Goal: Task Accomplishment & Management: Manage account settings

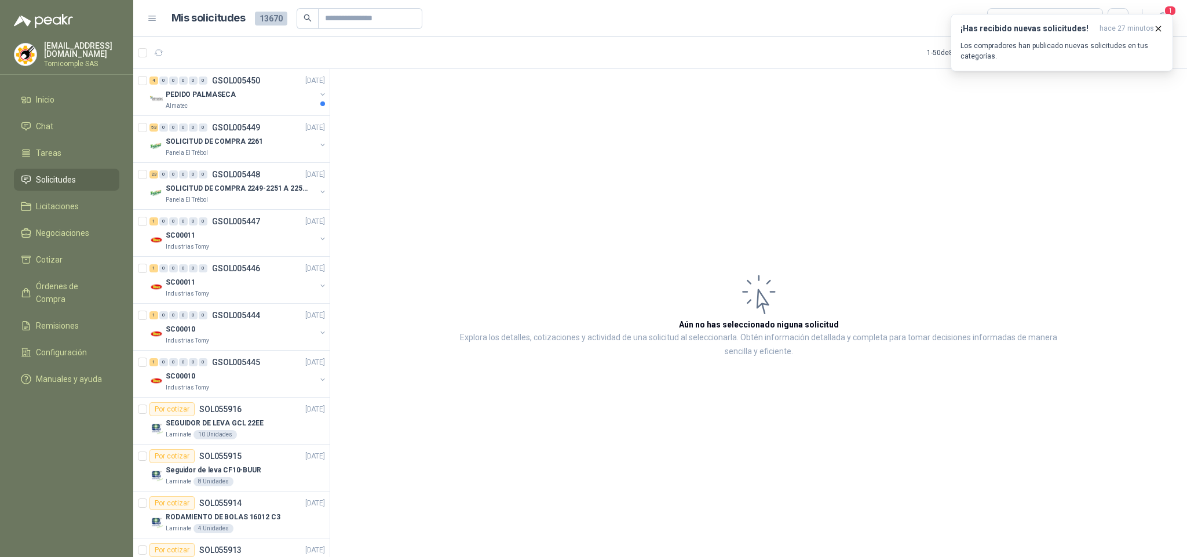
click at [1154, 30] on icon "button" at bounding box center [1159, 29] width 10 height 10
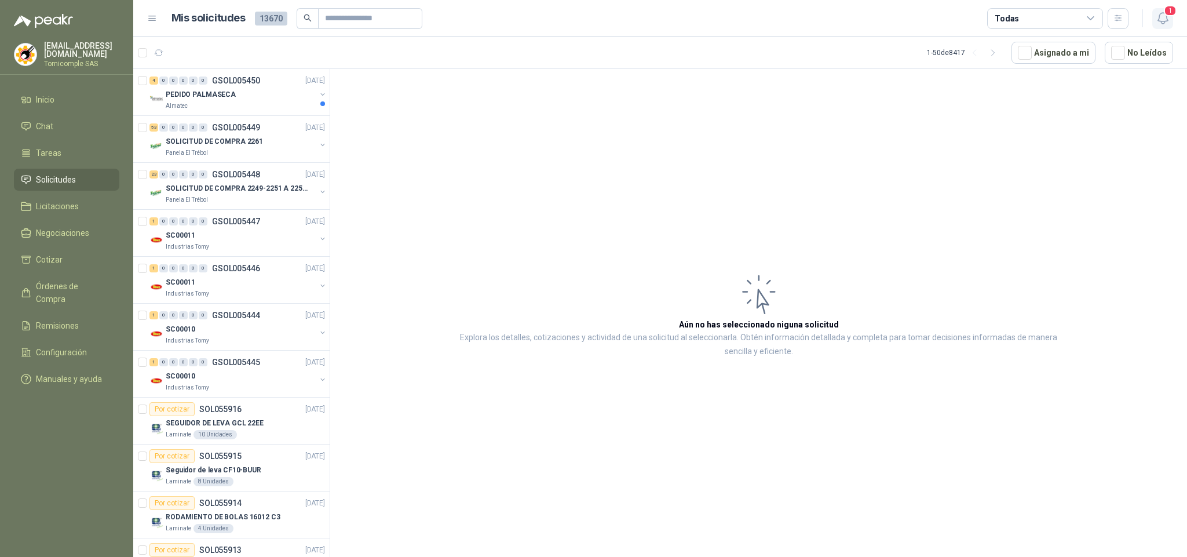
click at [1167, 11] on span "1" at bounding box center [1170, 10] width 13 height 11
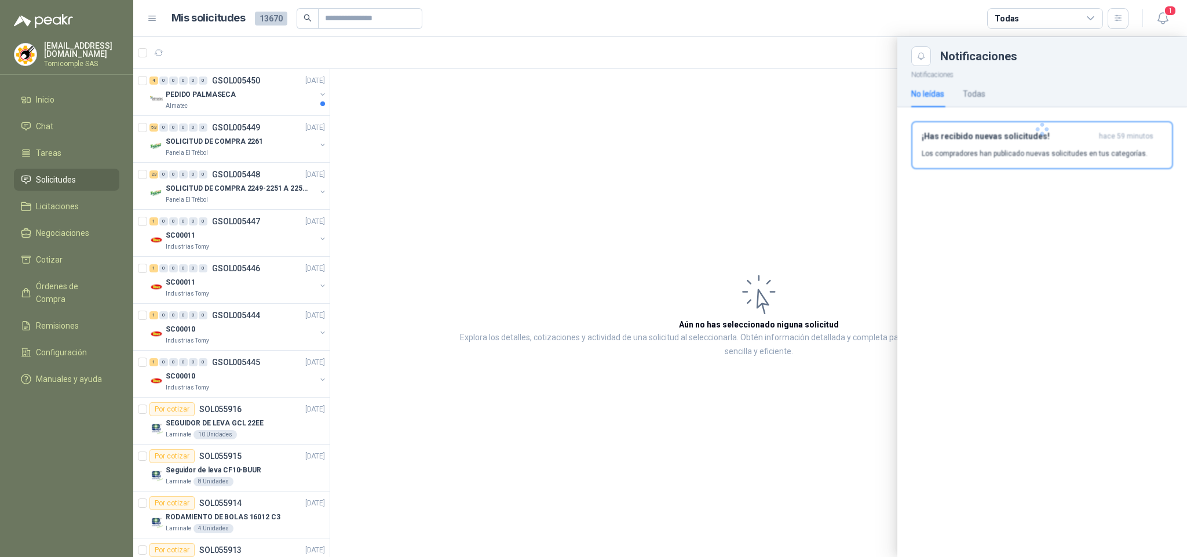
click at [1099, 149] on div at bounding box center [1042, 129] width 290 height 126
click at [1099, 149] on p "Los compradores han publicado nuevas solicitudes en tus categorías." at bounding box center [1035, 153] width 226 height 10
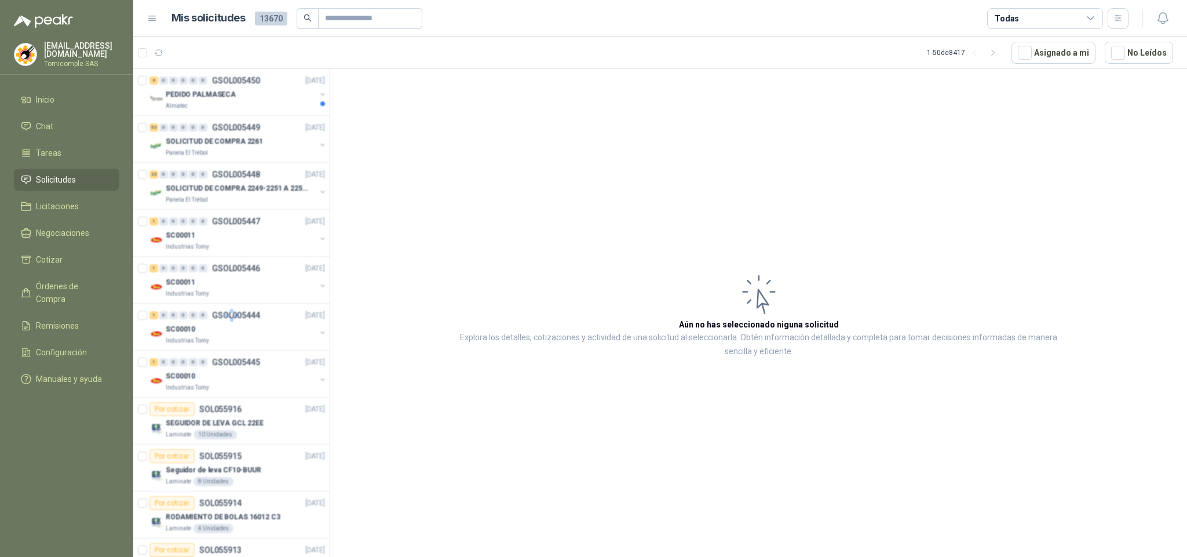
click at [237, 82] on div at bounding box center [231, 315] width 197 height 492
click at [214, 101] on div at bounding box center [231, 315] width 197 height 492
click at [242, 101] on div at bounding box center [231, 315] width 197 height 492
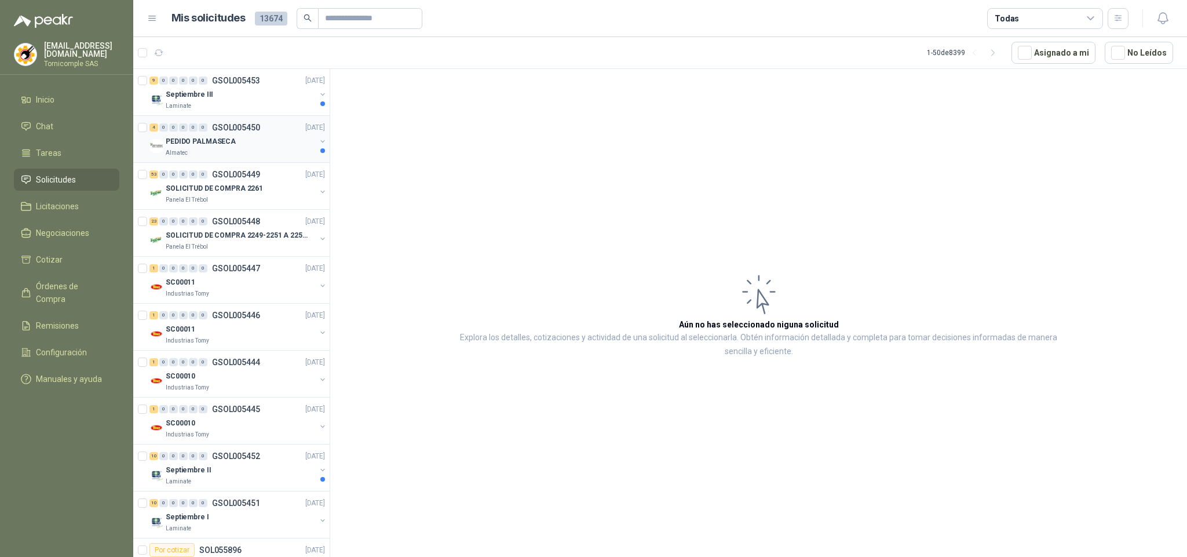
click at [232, 126] on p "GSOL005450" at bounding box center [236, 127] width 48 height 8
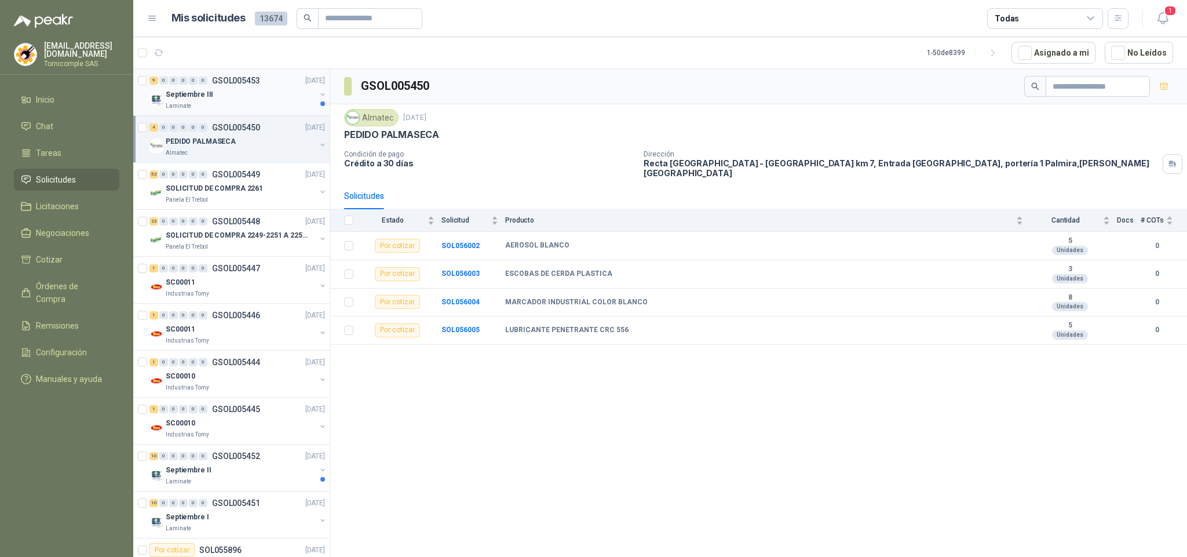
click at [284, 109] on div "Laminate" at bounding box center [241, 105] width 150 height 9
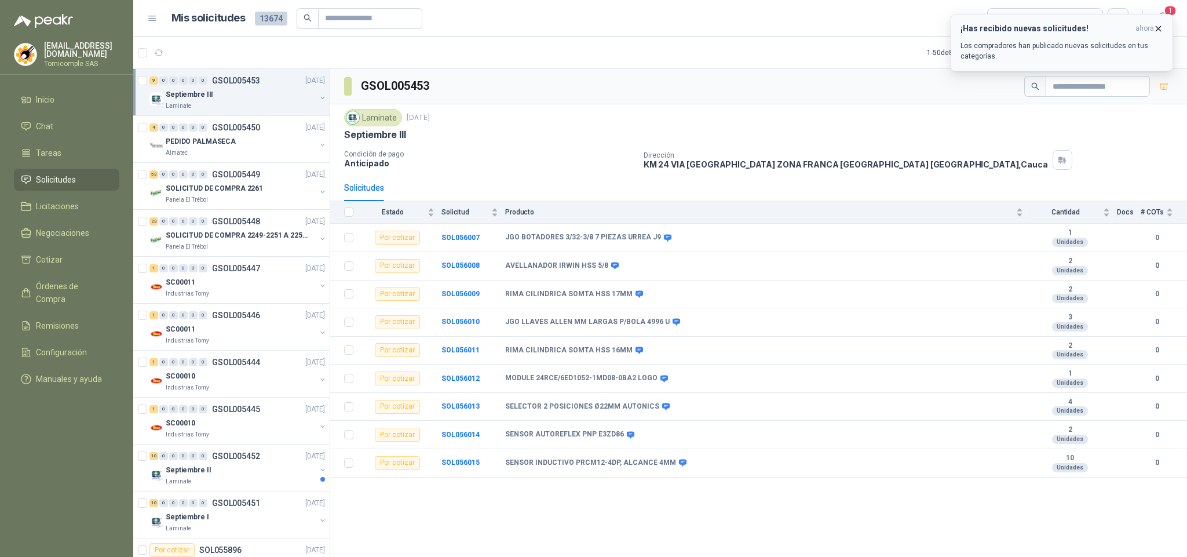
click at [1111, 38] on div "¡Has recibido nuevas solicitudes! ahora Los compradores han publicado nuevas so…" at bounding box center [1062, 43] width 203 height 38
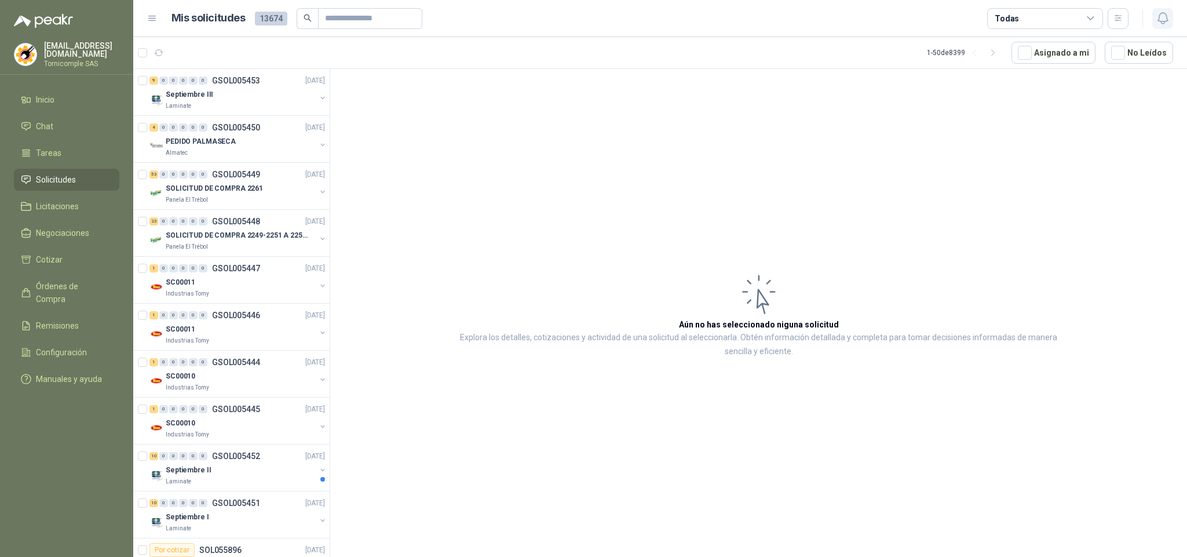
click at [1171, 19] on button "button" at bounding box center [1162, 18] width 21 height 21
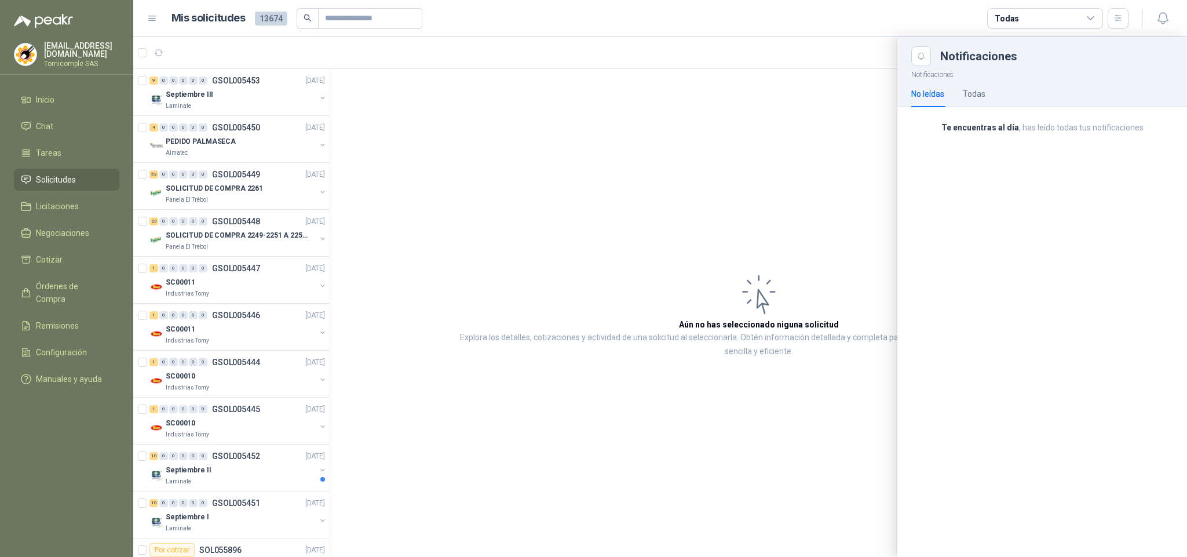
click at [163, 99] on div at bounding box center [660, 297] width 1054 height 520
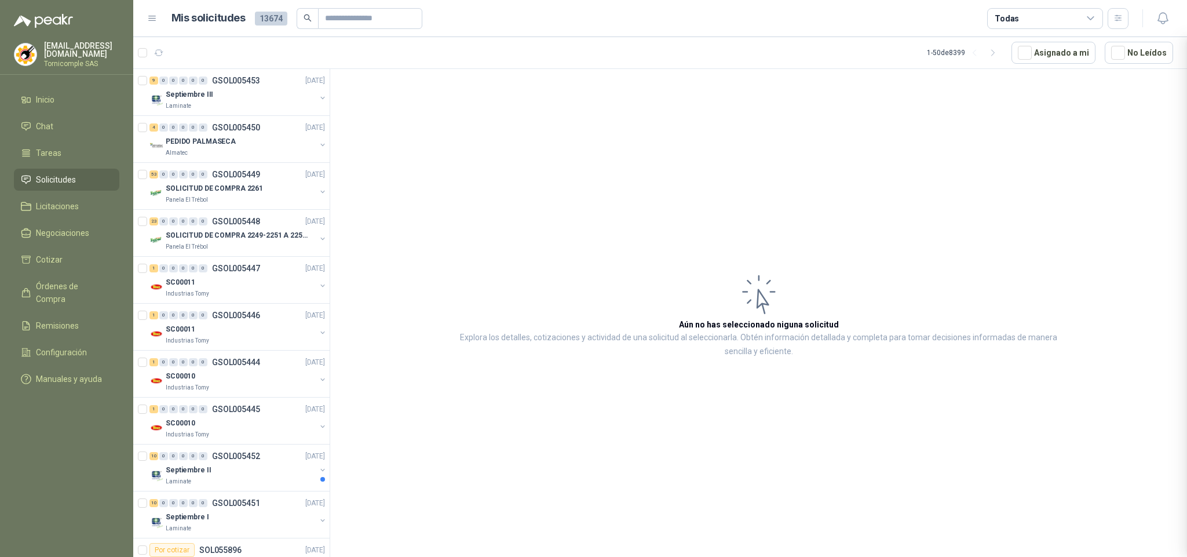
click at [163, 99] on div at bounding box center [660, 297] width 1054 height 520
click at [163, 99] on div "Septiembre III Laminate" at bounding box center [238, 98] width 178 height 23
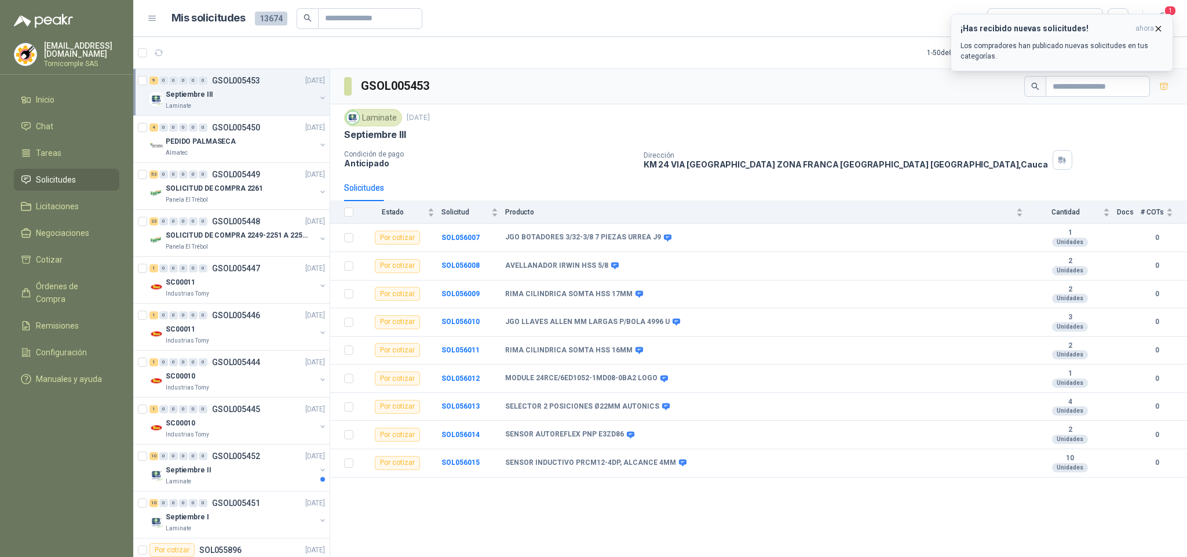
click at [1163, 16] on button "¡Has recibido nuevas solicitudes! ahora Los compradores han publicado nuevas so…" at bounding box center [1062, 42] width 222 height 57
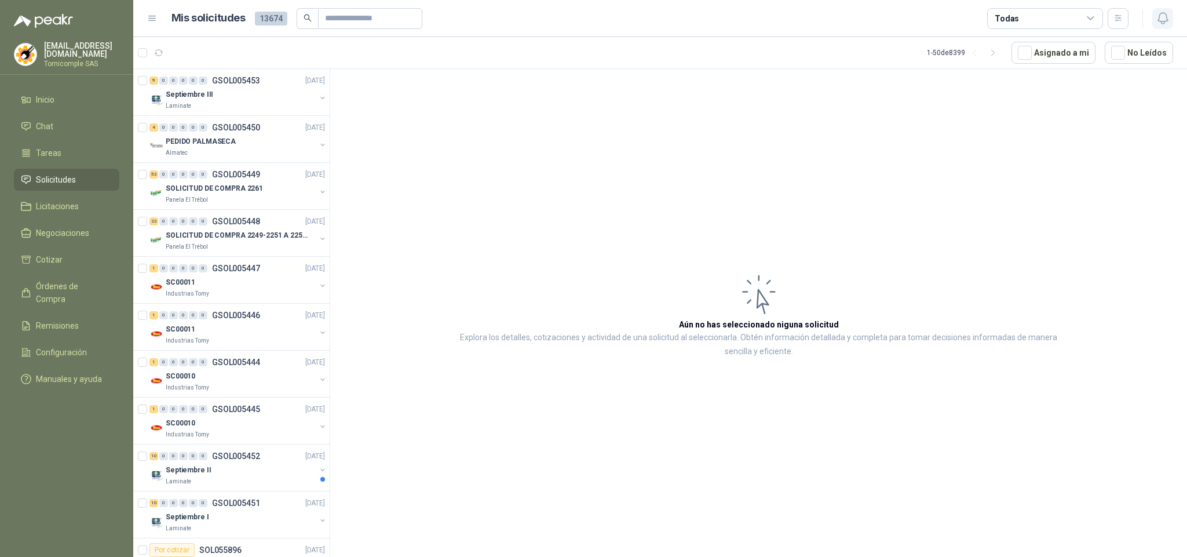
click at [1167, 16] on icon "button" at bounding box center [1163, 18] width 14 height 14
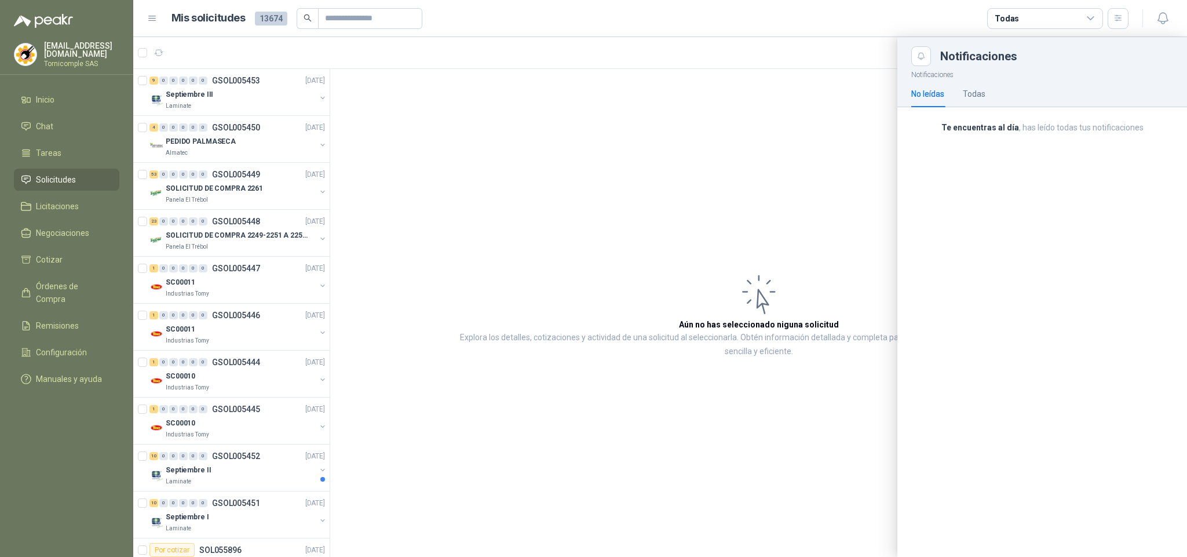
click at [1082, 141] on div "Te encuentras al día , has leído todas tus notificaciones" at bounding box center [1042, 132] width 290 height 50
drag, startPoint x: 1082, startPoint y: 141, endPoint x: 416, endPoint y: 153, distance: 665.8
click at [1076, 141] on div "Te encuentras al día , has leído todas tus notificaciones" at bounding box center [1042, 132] width 290 height 50
click at [81, 164] on ul "Inicio Chat Tareas Solicitudes Licitaciones Negociaciones Cotizar Órdenes de Co…" at bounding box center [66, 242] width 133 height 306
click at [81, 169] on link "Solicitudes" at bounding box center [66, 180] width 105 height 22
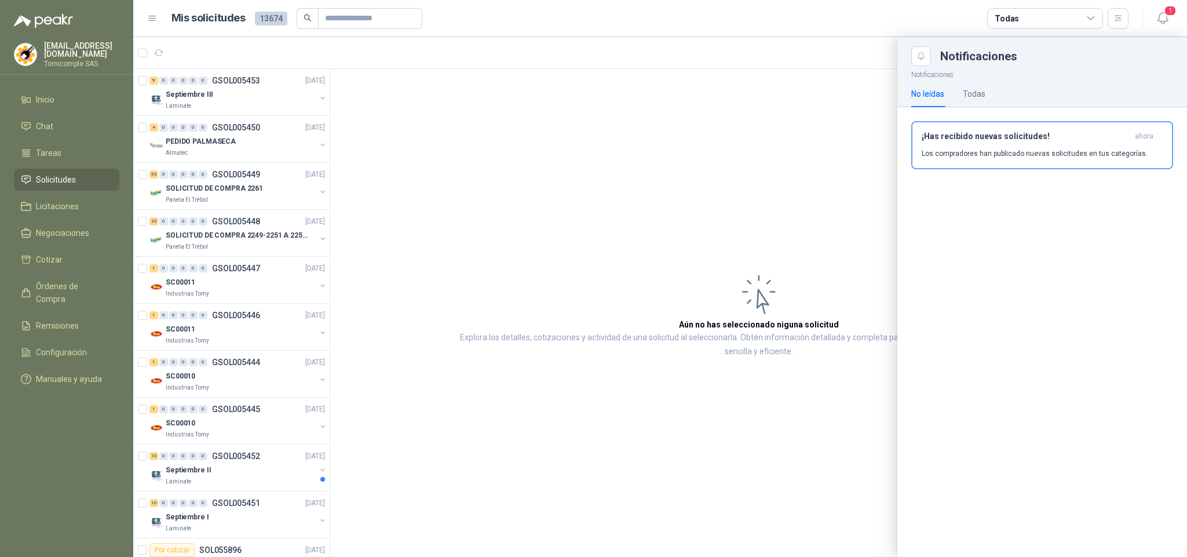
click at [1151, 5] on header "Mis solicitudes 13674 Todas 1" at bounding box center [660, 18] width 1054 height 37
drag, startPoint x: 1151, startPoint y: 14, endPoint x: 1088, endPoint y: 4, distance: 63.9
click at [1088, 4] on header "Mis solicitudes 13674 Todas 1" at bounding box center [660, 18] width 1054 height 37
click at [1165, 14] on span "1" at bounding box center [1170, 10] width 13 height 11
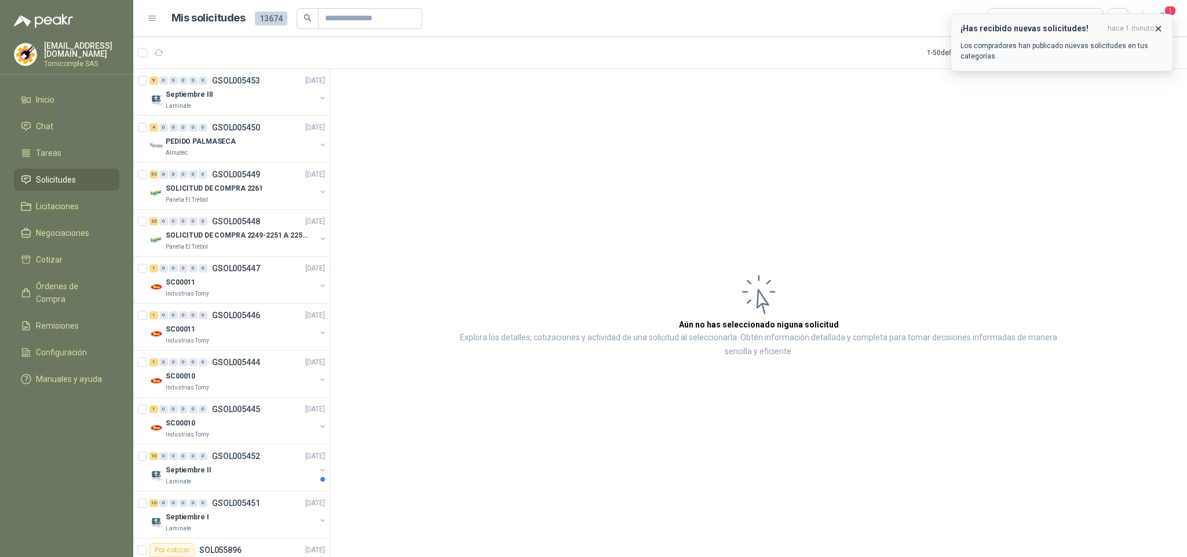
click at [1109, 50] on p "Los compradores han publicado nuevas solicitudes en tus categorías." at bounding box center [1062, 51] width 203 height 21
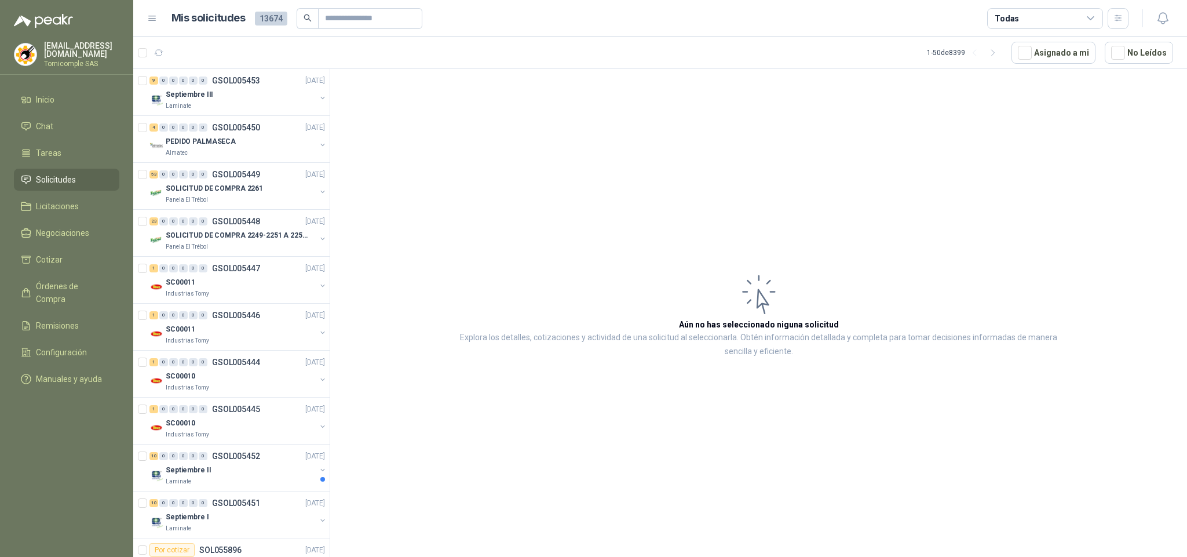
click at [1154, 16] on button "button" at bounding box center [1162, 18] width 21 height 21
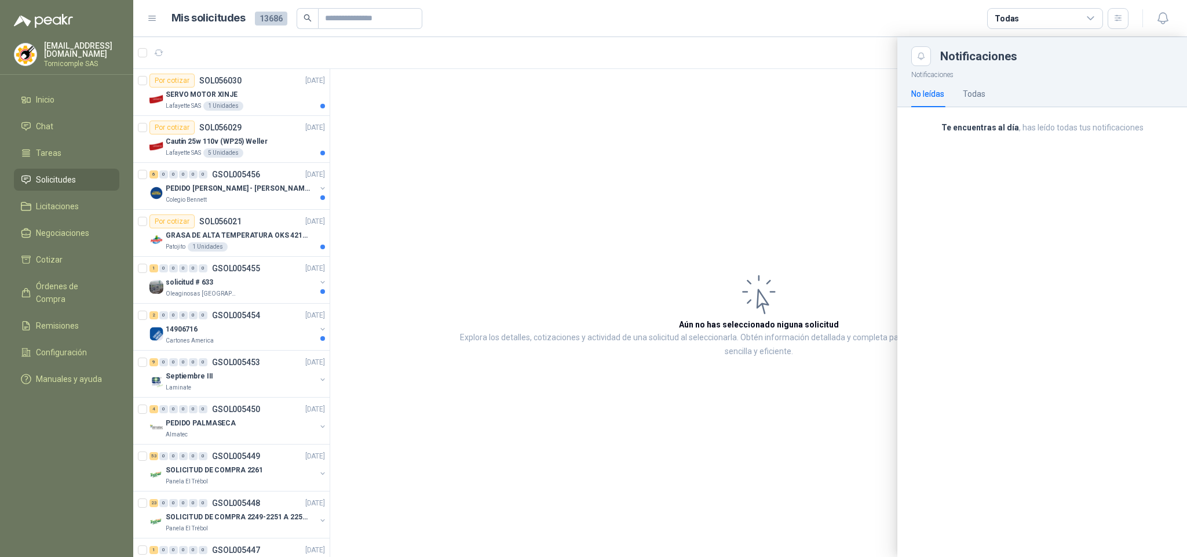
click at [240, 338] on div at bounding box center [660, 297] width 1054 height 520
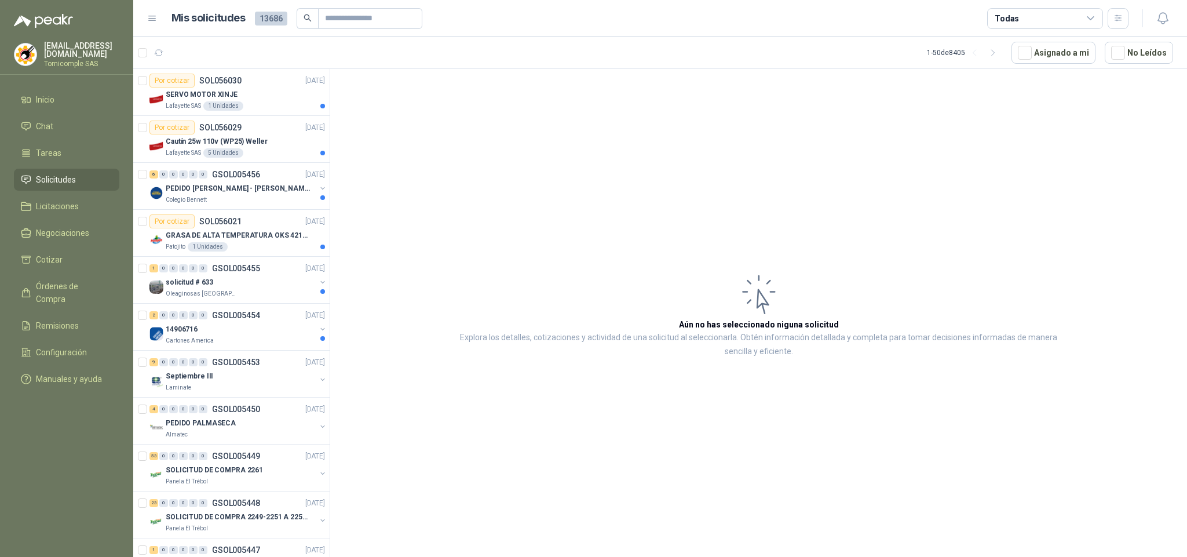
click at [240, 338] on div "Cartones America" at bounding box center [241, 340] width 150 height 9
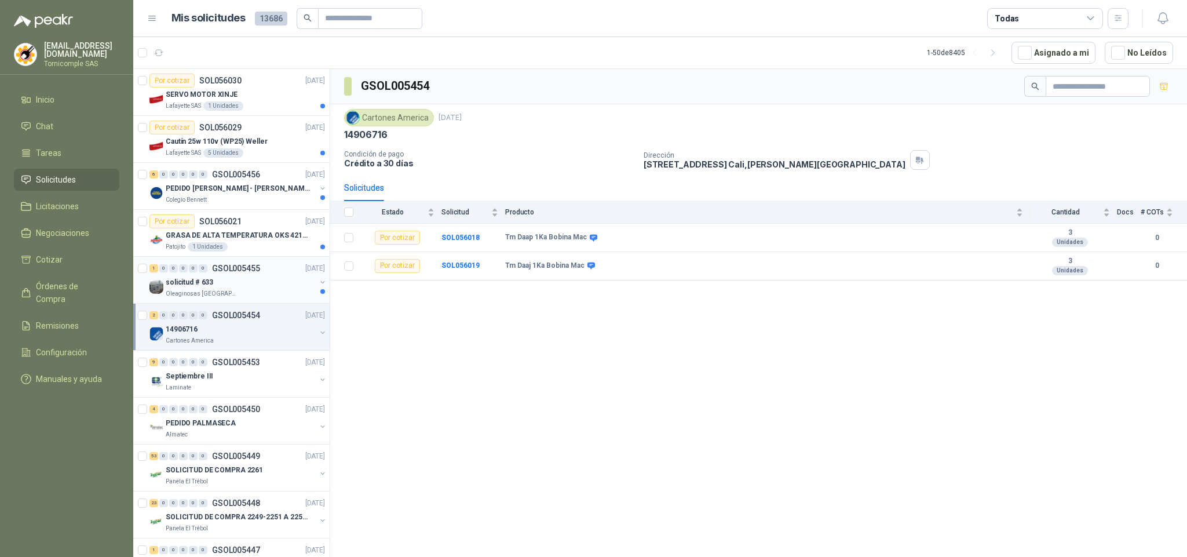
click at [240, 276] on div "solicitud # 633" at bounding box center [241, 282] width 150 height 14
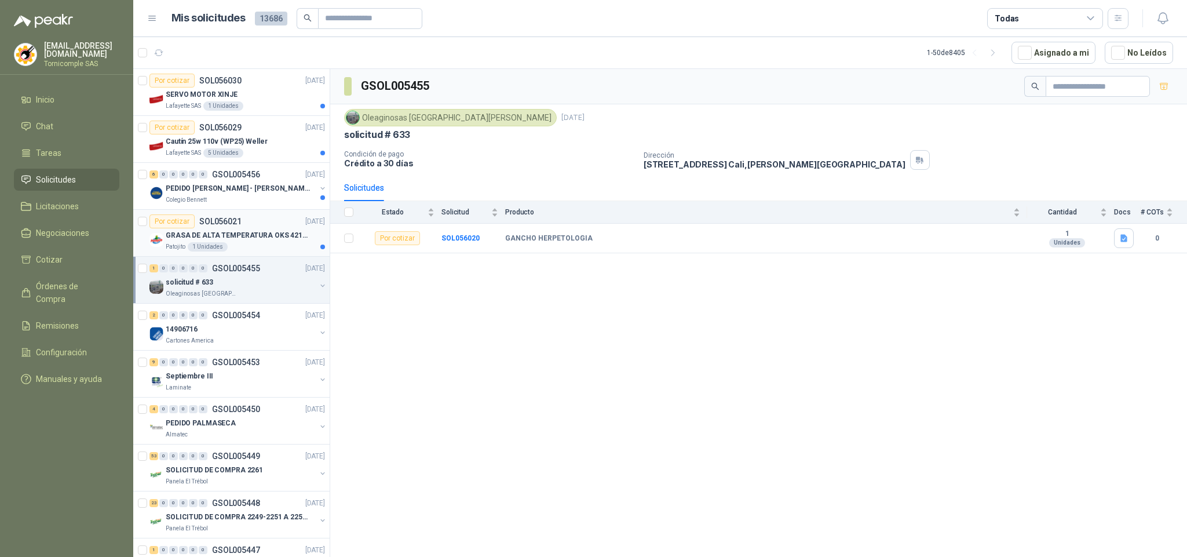
click at [243, 226] on div "Por cotizar SOL056021 [DATE]" at bounding box center [237, 221] width 176 height 14
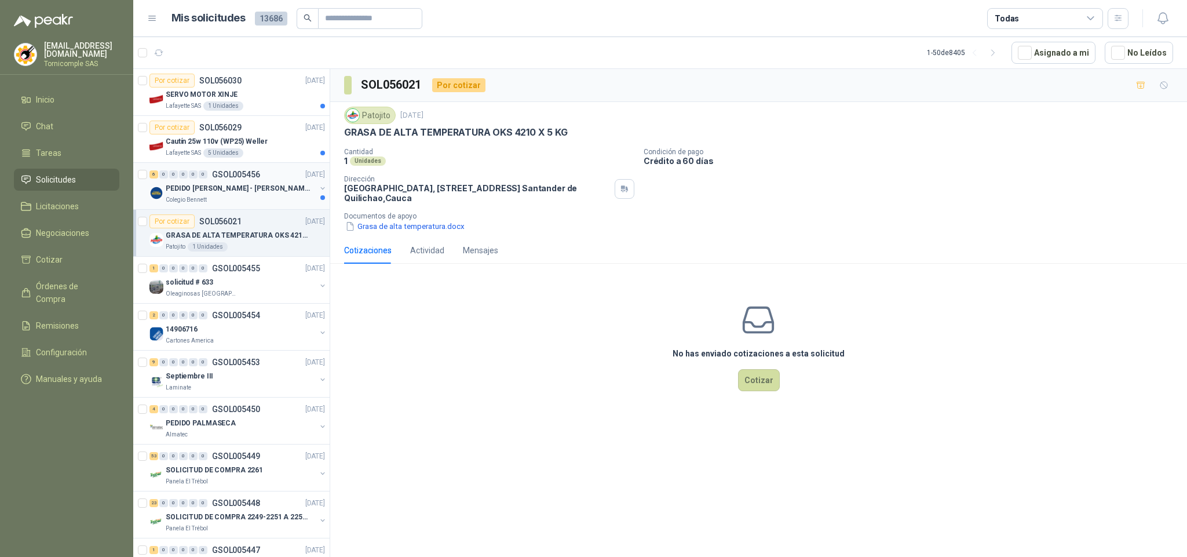
click at [243, 195] on div "PEDIDO [PERSON_NAME] - [PERSON_NAME]" at bounding box center [241, 188] width 150 height 14
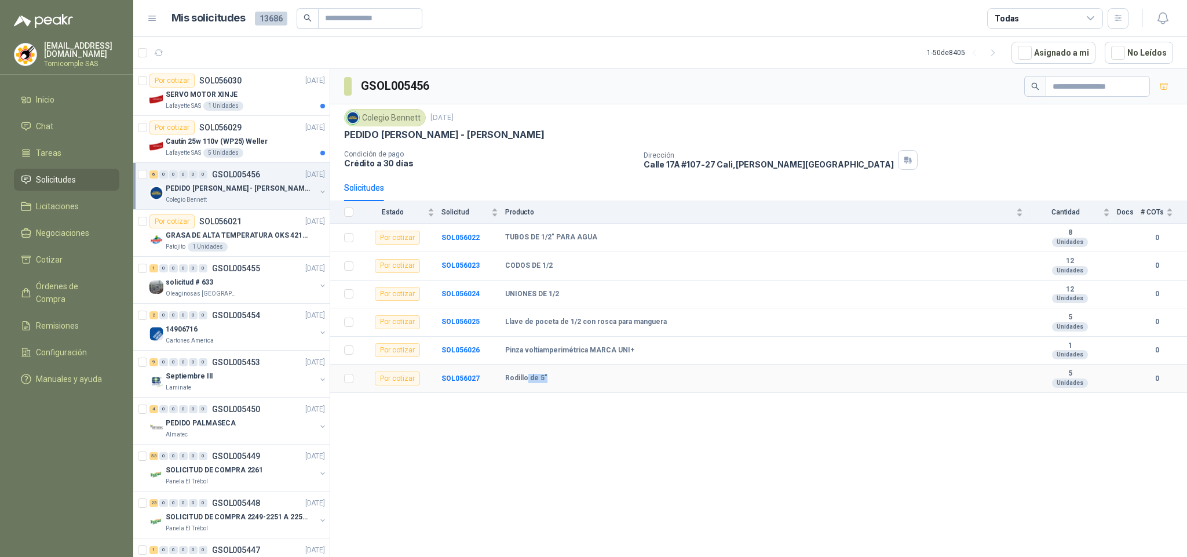
drag, startPoint x: 557, startPoint y: 389, endPoint x: 527, endPoint y: 375, distance: 32.7
click at [527, 375] on td "Rodillo de 5"" at bounding box center [767, 378] width 525 height 28
click at [484, 390] on td "SOL056027" at bounding box center [473, 378] width 64 height 28
drag, startPoint x: 515, startPoint y: 390, endPoint x: 553, endPoint y: 388, distance: 38.3
click at [553, 388] on tr "Por cotizar SOL056027 Rodillo de 5" 5 Unidades 0" at bounding box center [758, 378] width 857 height 28
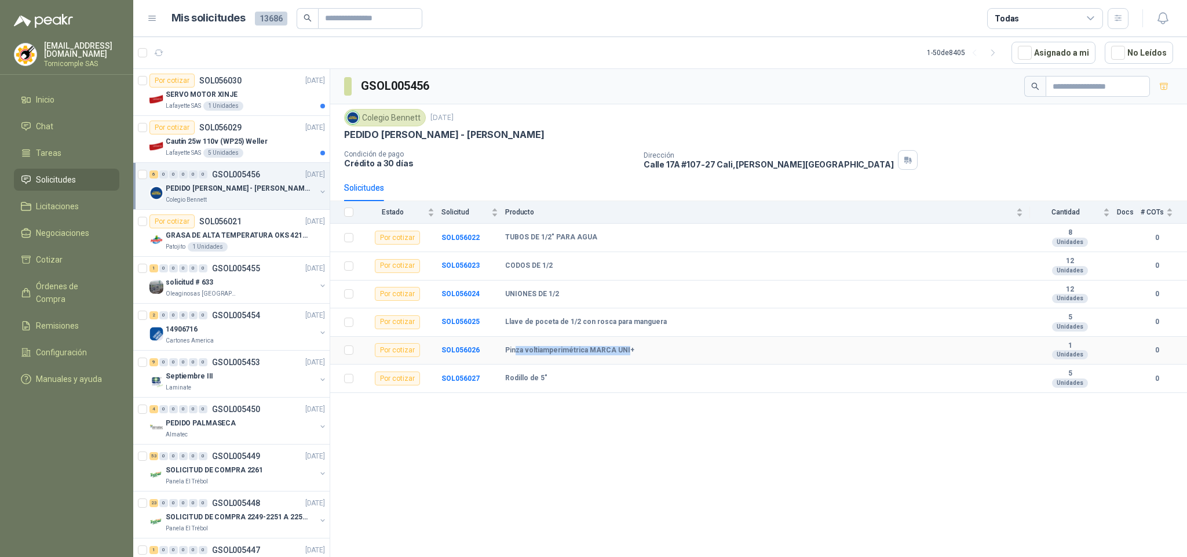
drag, startPoint x: 512, startPoint y: 360, endPoint x: 621, endPoint y: 360, distance: 109.5
click at [621, 355] on b "Pinza voltiamperimétrica MARCA UNI+" at bounding box center [569, 350] width 129 height 9
click at [611, 393] on td "Rodillo de 5"" at bounding box center [767, 378] width 525 height 28
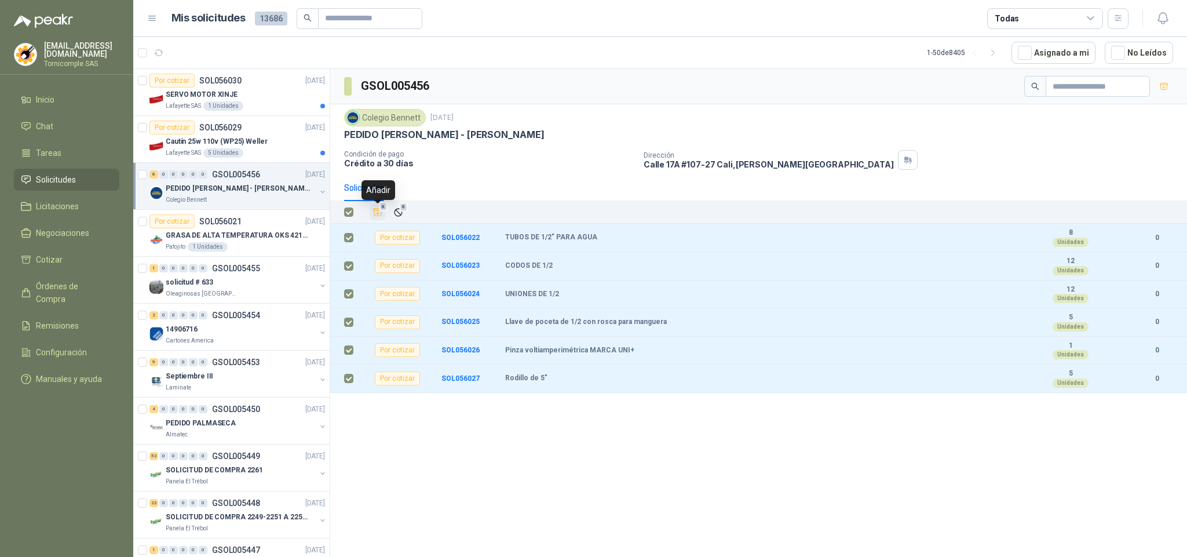
click at [386, 214] on button "6" at bounding box center [378, 212] width 16 height 16
click at [228, 140] on p "Cautín 25w 110v (WP25) Weller" at bounding box center [217, 141] width 102 height 11
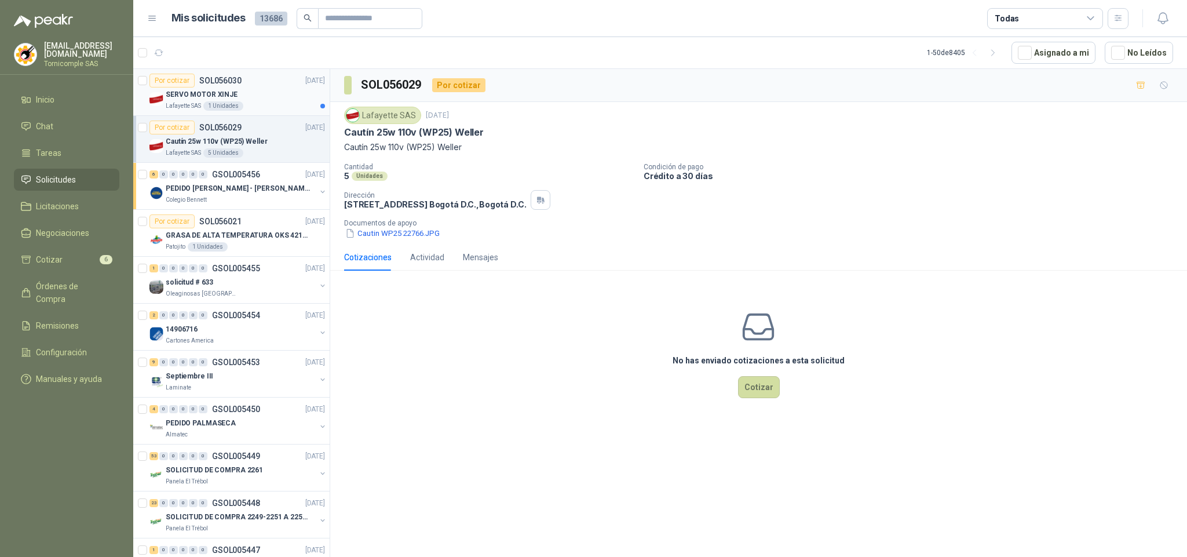
click at [231, 100] on p "SERVO MOTOR XINJE" at bounding box center [202, 94] width 72 height 11
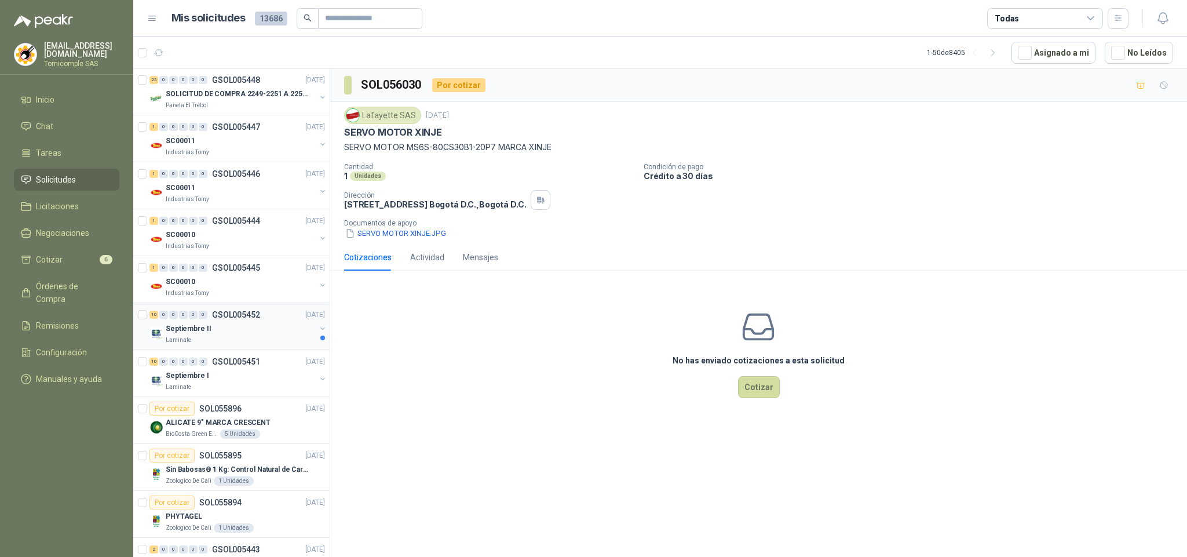
click at [273, 322] on div "10 0 0 0 0 0 GSOL005452 [DATE]" at bounding box center [238, 315] width 178 height 14
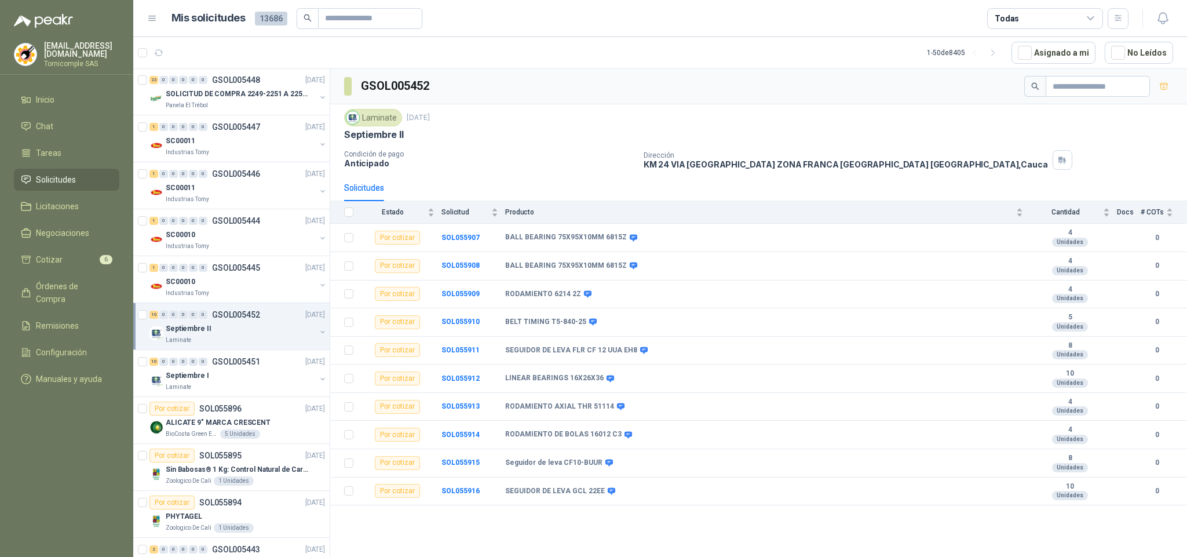
click at [87, 165] on ul "Inicio Chat Tareas Solicitudes Licitaciones Negociaciones Cotizar 6 Órdenes de …" at bounding box center [66, 242] width 133 height 306
click at [91, 173] on li "Solicitudes" at bounding box center [67, 179] width 92 height 13
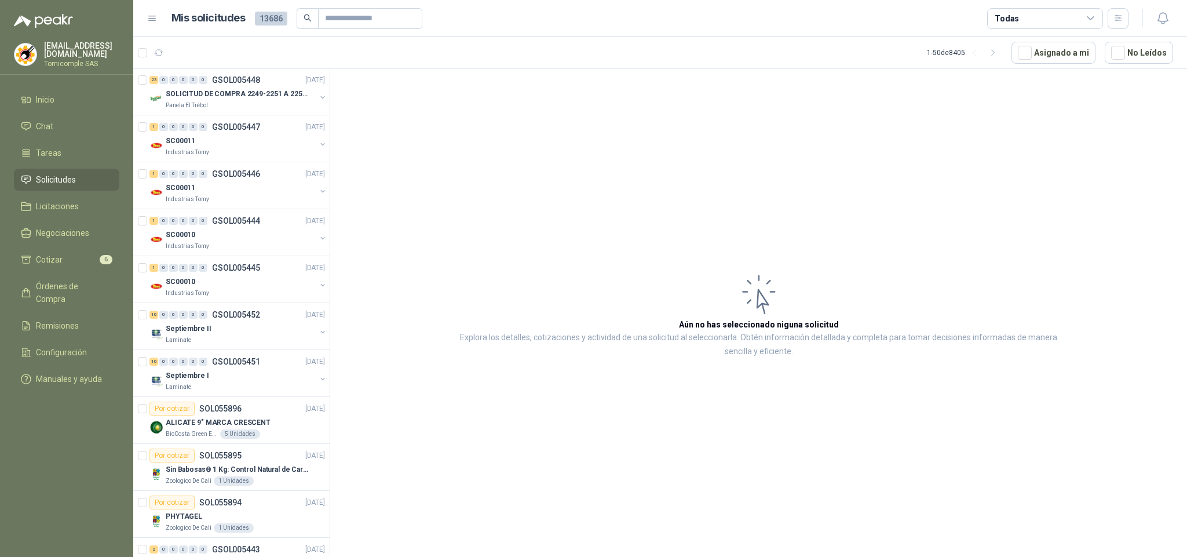
drag, startPoint x: 66, startPoint y: 100, endPoint x: 66, endPoint y: 9, distance: 90.4
click at [66, 98] on li "Inicio" at bounding box center [67, 99] width 92 height 13
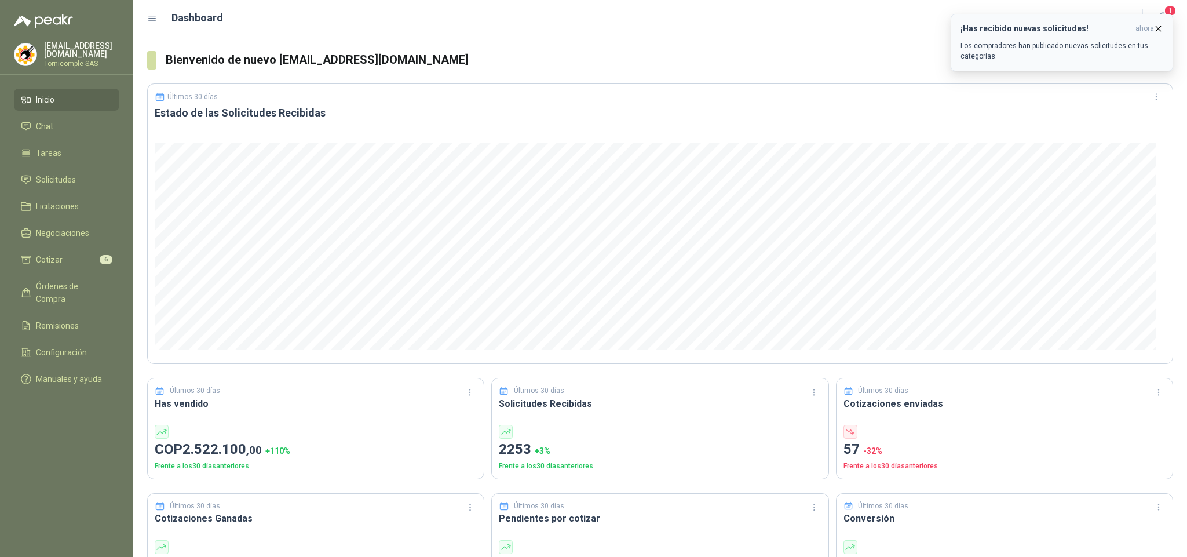
click at [1073, 47] on p "Los compradores han publicado nuevas solicitudes en tus categorías." at bounding box center [1062, 51] width 203 height 21
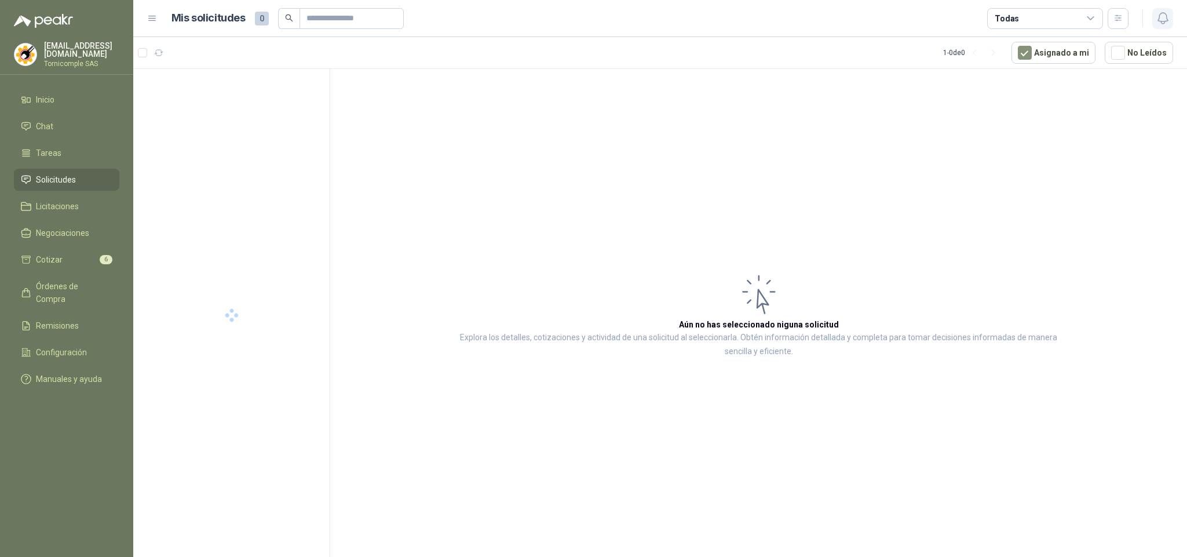
click at [1156, 17] on icon "button" at bounding box center [1163, 18] width 14 height 14
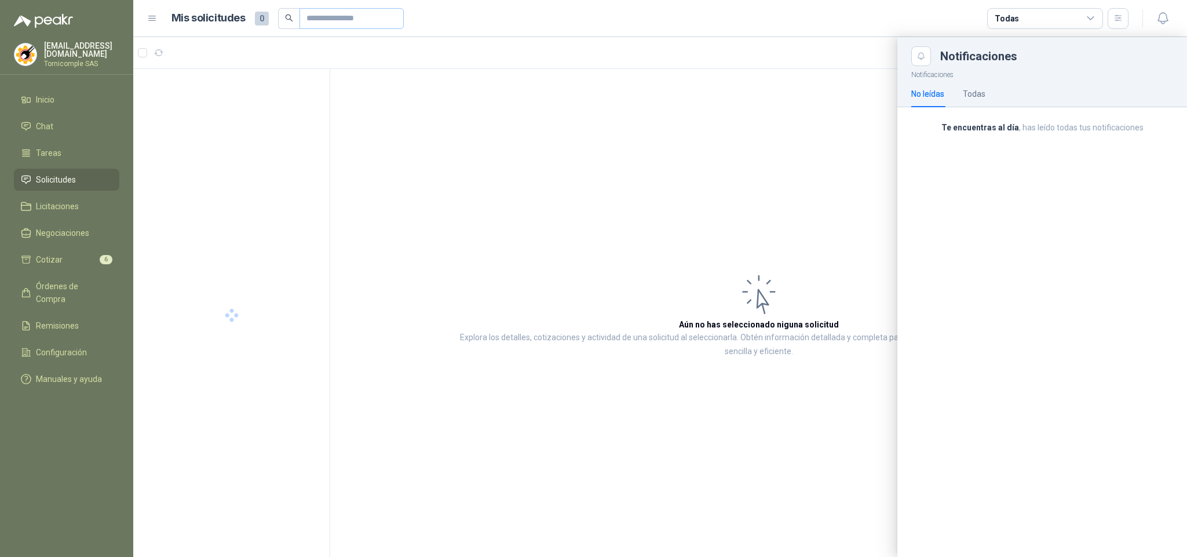
drag, startPoint x: 571, startPoint y: 41, endPoint x: 325, endPoint y: 28, distance: 246.0
click at [570, 42] on div at bounding box center [660, 297] width 1054 height 520
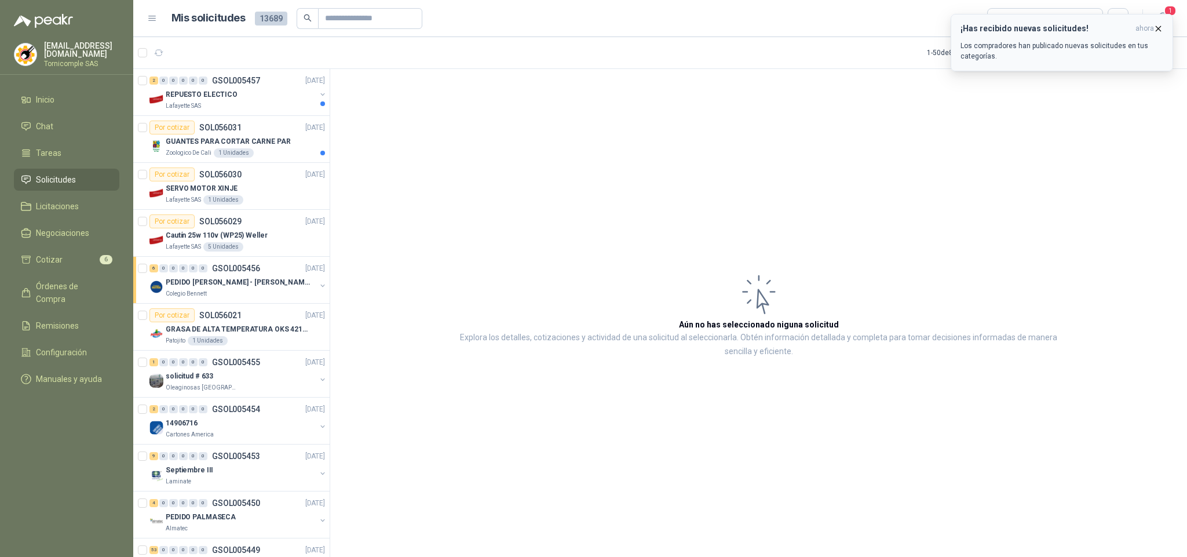
click at [1145, 28] on span "ahora" at bounding box center [1145, 29] width 19 height 10
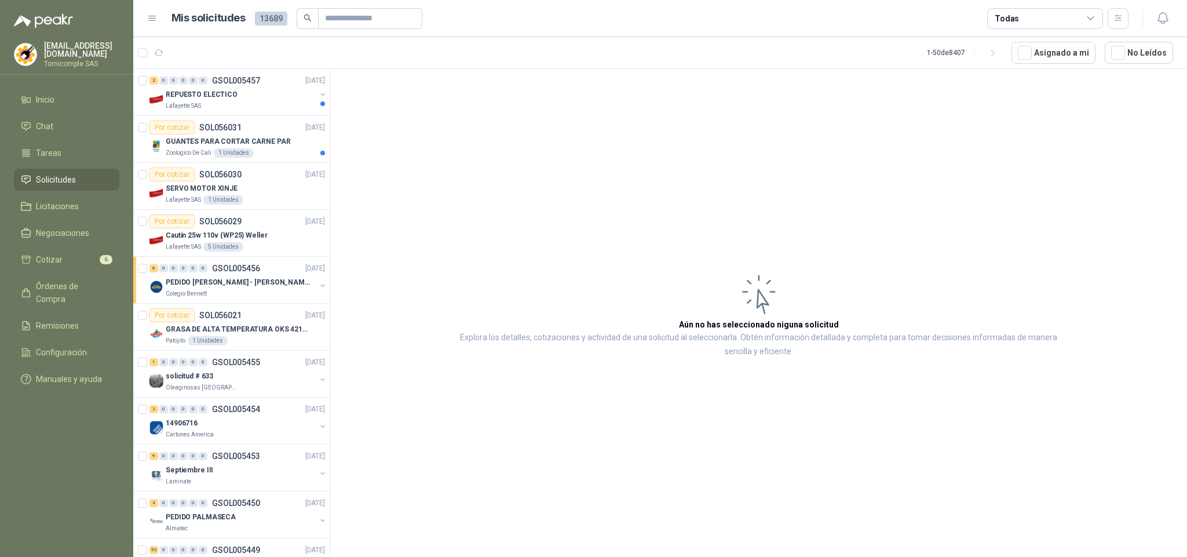
click at [291, 152] on div "Zoologico De Cali 1 Unidades" at bounding box center [245, 152] width 159 height 9
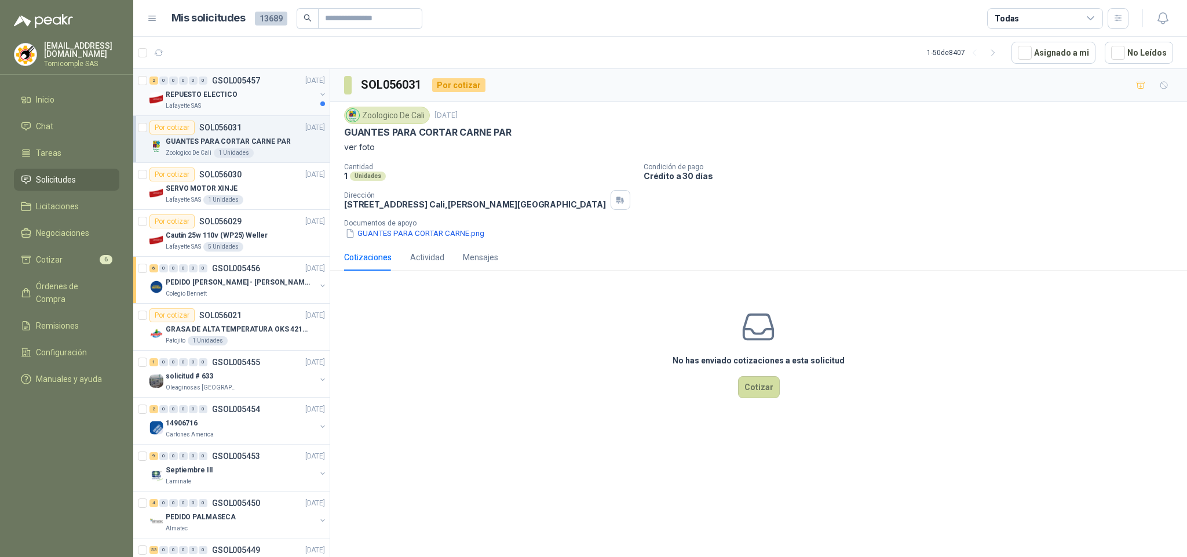
click at [279, 98] on div "REPUESTO ELECTICO" at bounding box center [241, 94] width 150 height 14
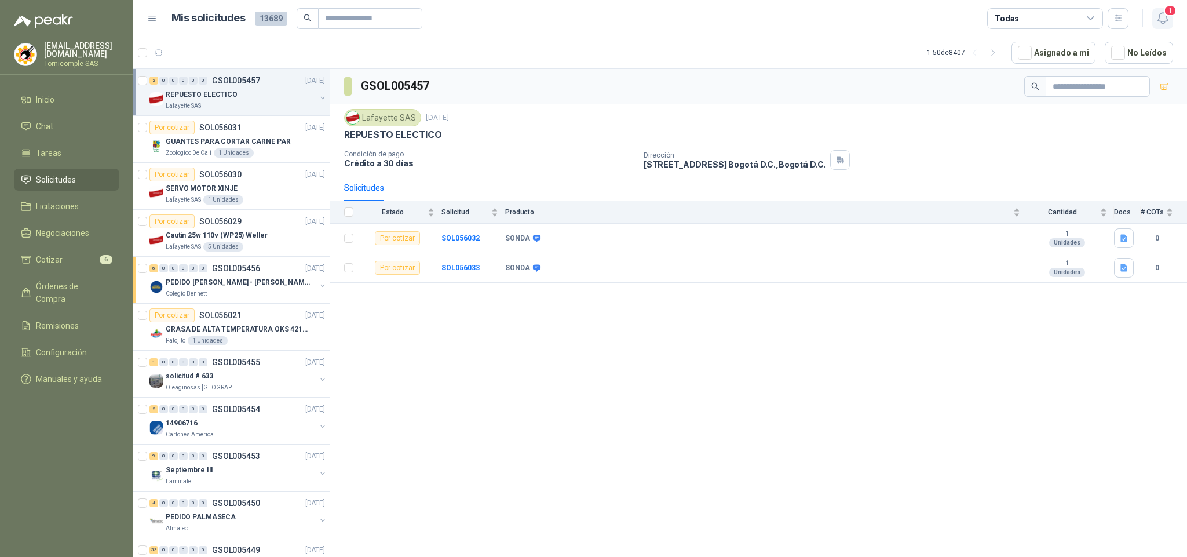
click at [1165, 9] on span "1" at bounding box center [1170, 10] width 13 height 11
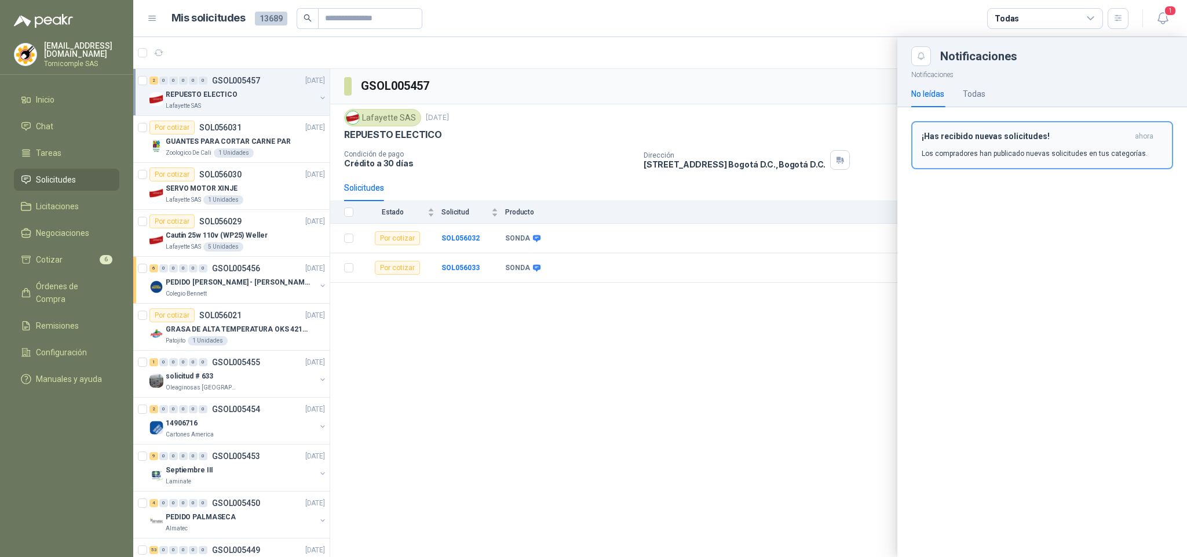
click at [1149, 138] on span "ahora" at bounding box center [1144, 137] width 19 height 10
